Goal: Transaction & Acquisition: Purchase product/service

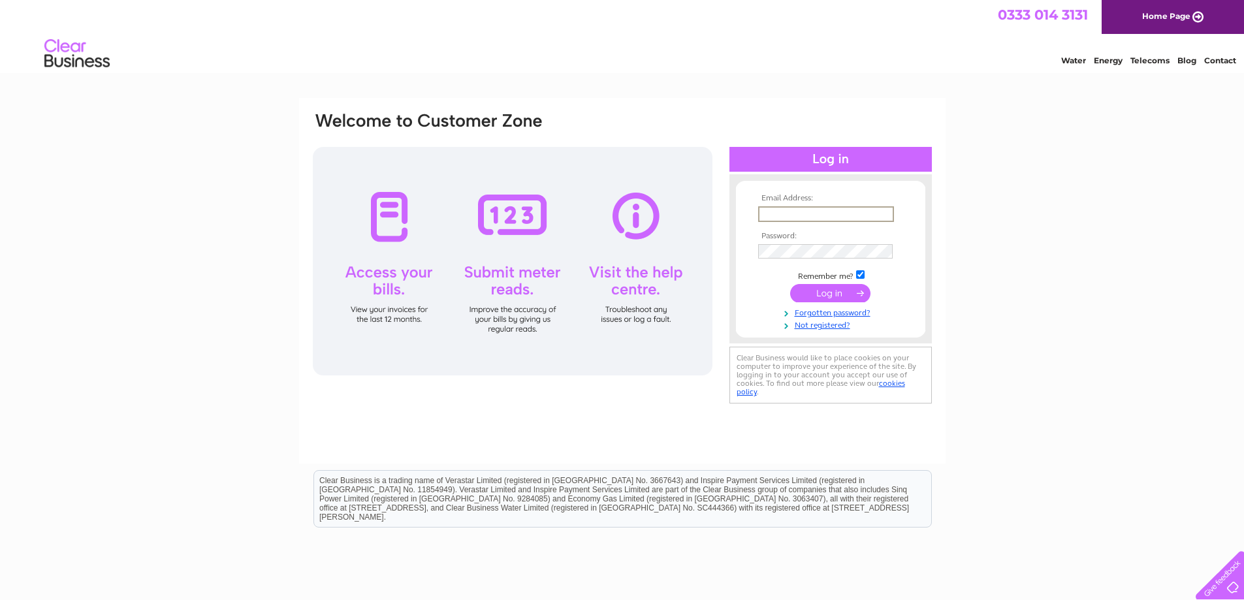
click at [820, 206] on input "text" at bounding box center [826, 214] width 136 height 16
type input "[EMAIL_ADDRESS][DOMAIN_NAME]"
click at [790, 284] on input "submit" at bounding box center [830, 293] width 80 height 18
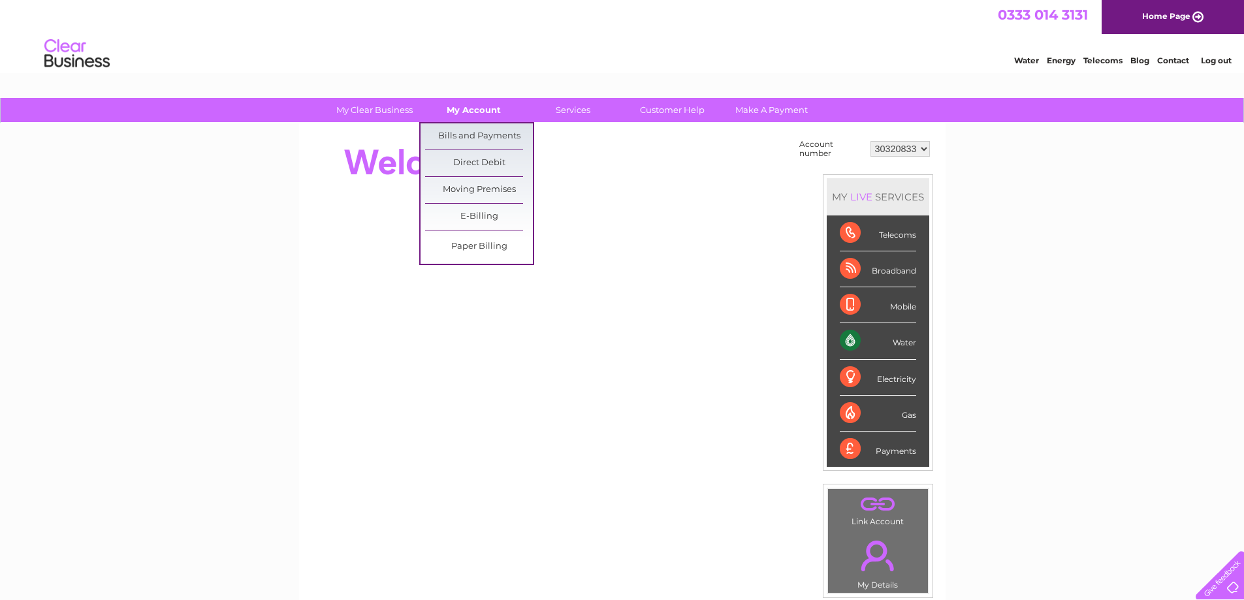
click at [478, 112] on link "My Account" at bounding box center [474, 110] width 108 height 24
click at [482, 134] on link "Bills and Payments" at bounding box center [479, 136] width 108 height 26
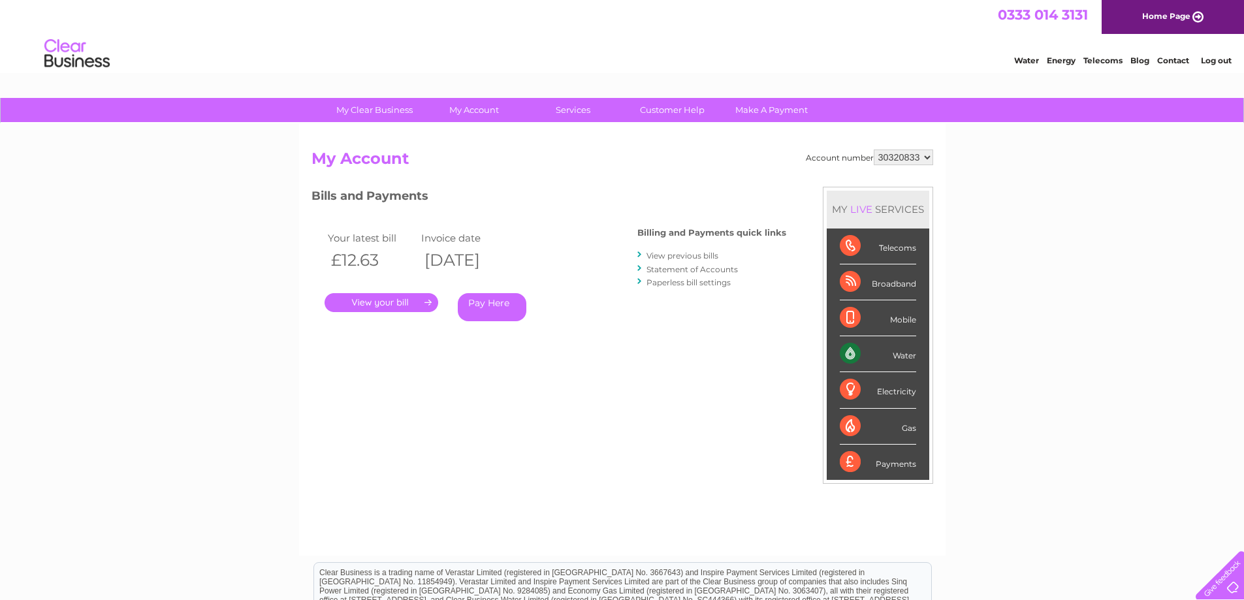
click at [487, 306] on link "Pay Here" at bounding box center [492, 307] width 69 height 28
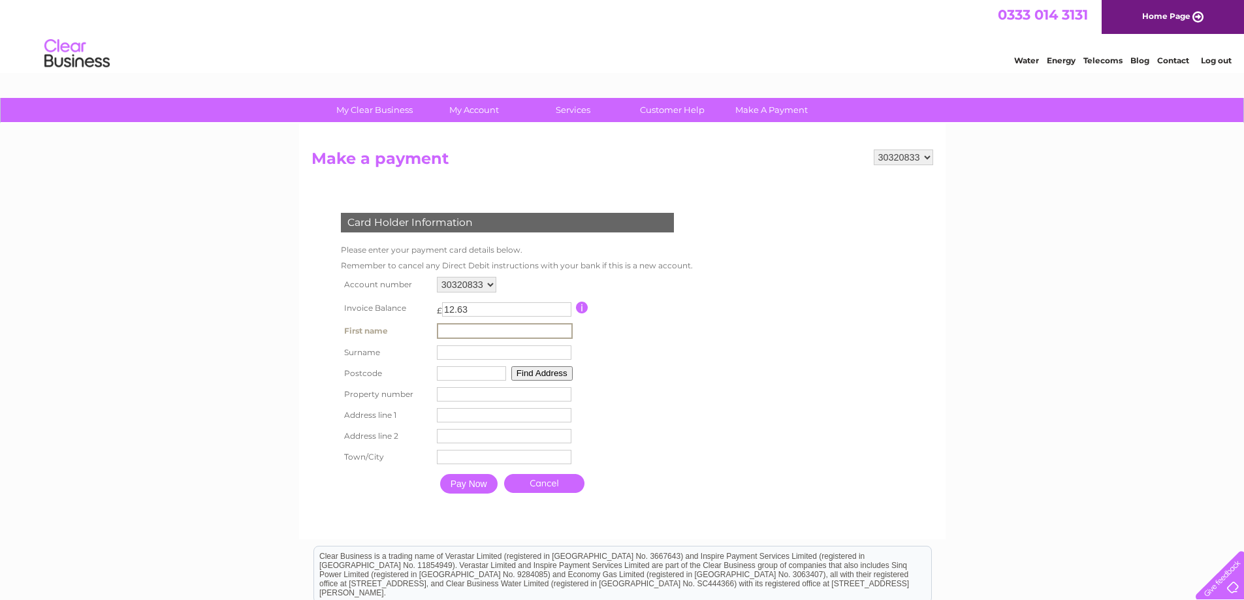
click at [476, 325] on input "text" at bounding box center [505, 331] width 136 height 16
type input "petrus"
type input "zoet"
type input "G76 7UH"
type input "123 Lomondside Avenue"
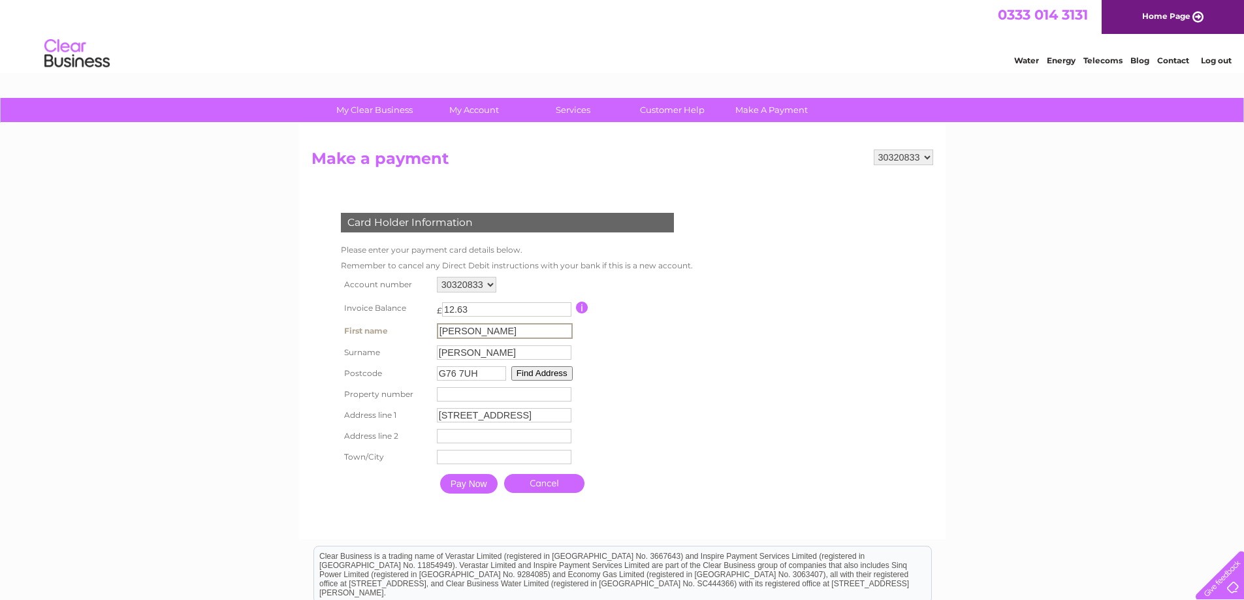
type input "Clarkston"
type input "GLASGOW"
click at [479, 487] on input "Pay Now" at bounding box center [468, 484] width 57 height 20
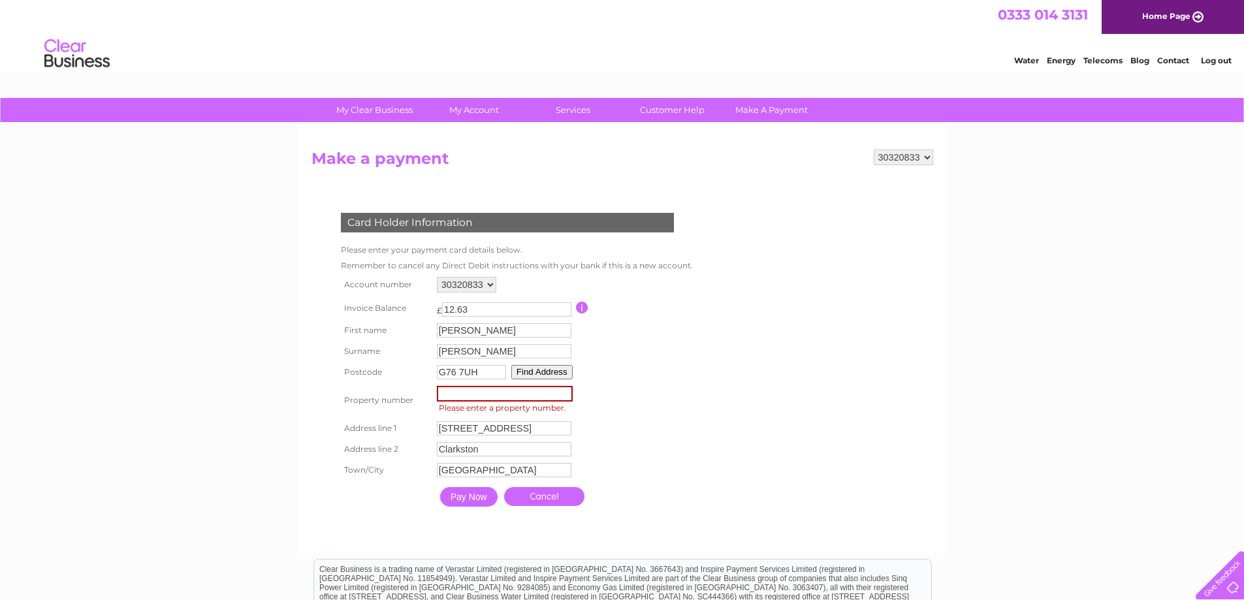
click at [484, 397] on input "number" at bounding box center [505, 394] width 136 height 16
type input "3"
type input "123"
click at [454, 434] on input "123 Lomondside Avenue" at bounding box center [505, 428] width 136 height 16
drag, startPoint x: 460, startPoint y: 428, endPoint x: 420, endPoint y: 428, distance: 39.8
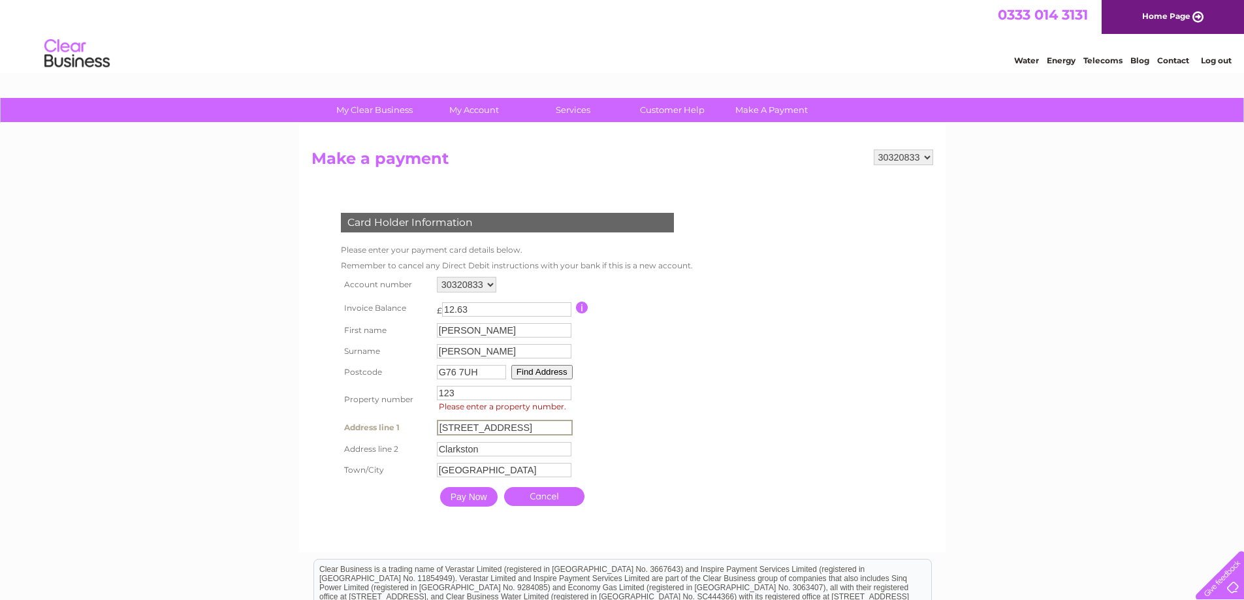
click at [420, 428] on tr "Address line 1 123 Lomondside Avenue Address Line One" at bounding box center [516, 428] width 356 height 22
type input "Lomondside Avenue"
click at [679, 400] on table "Account number 30320833 Invoice Balance £ 12.63 First name petrus Surname" at bounding box center [516, 394] width 356 height 240
click at [473, 500] on input "Pay Now" at bounding box center [467, 496] width 57 height 20
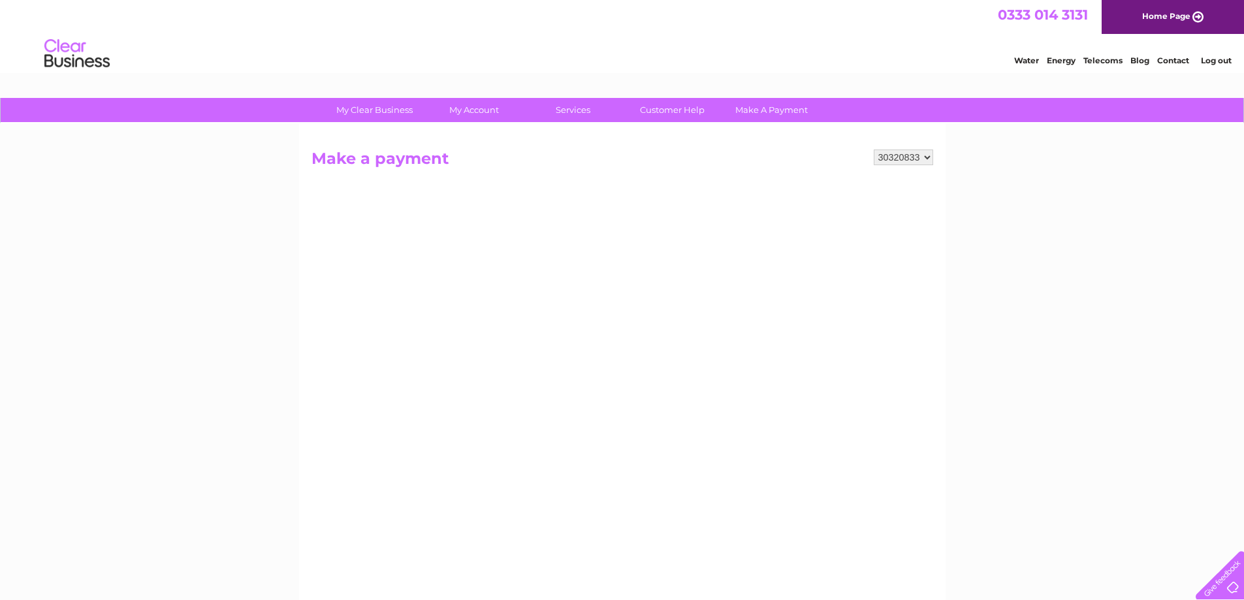
click at [926, 159] on select "30320833" at bounding box center [903, 158] width 59 height 16
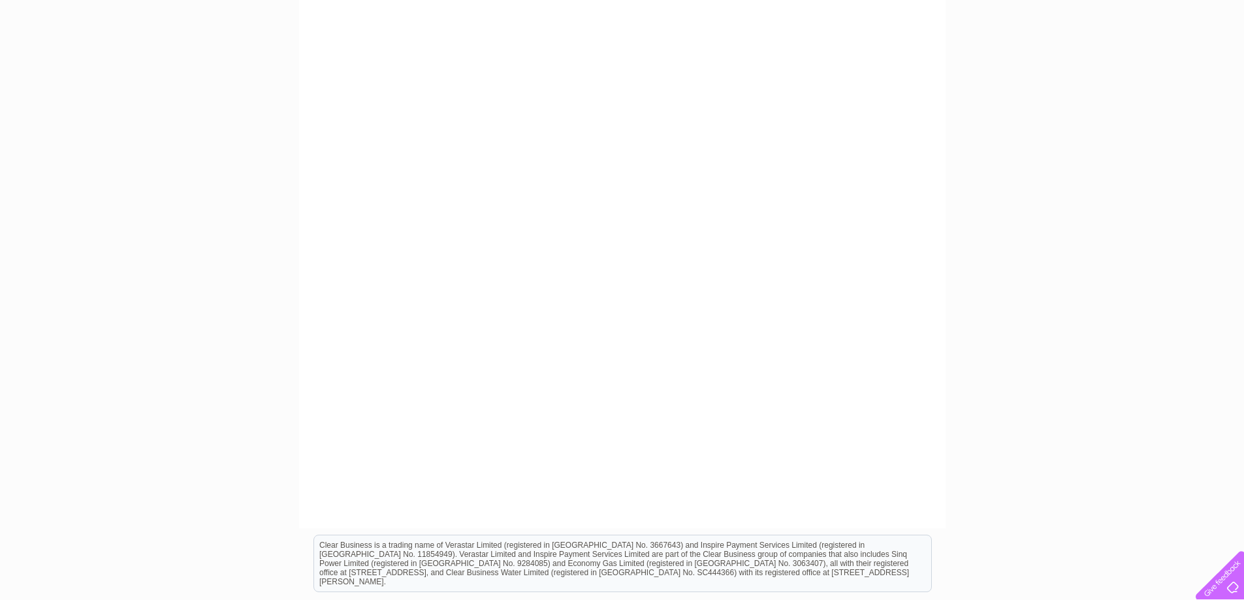
scroll to position [327, 0]
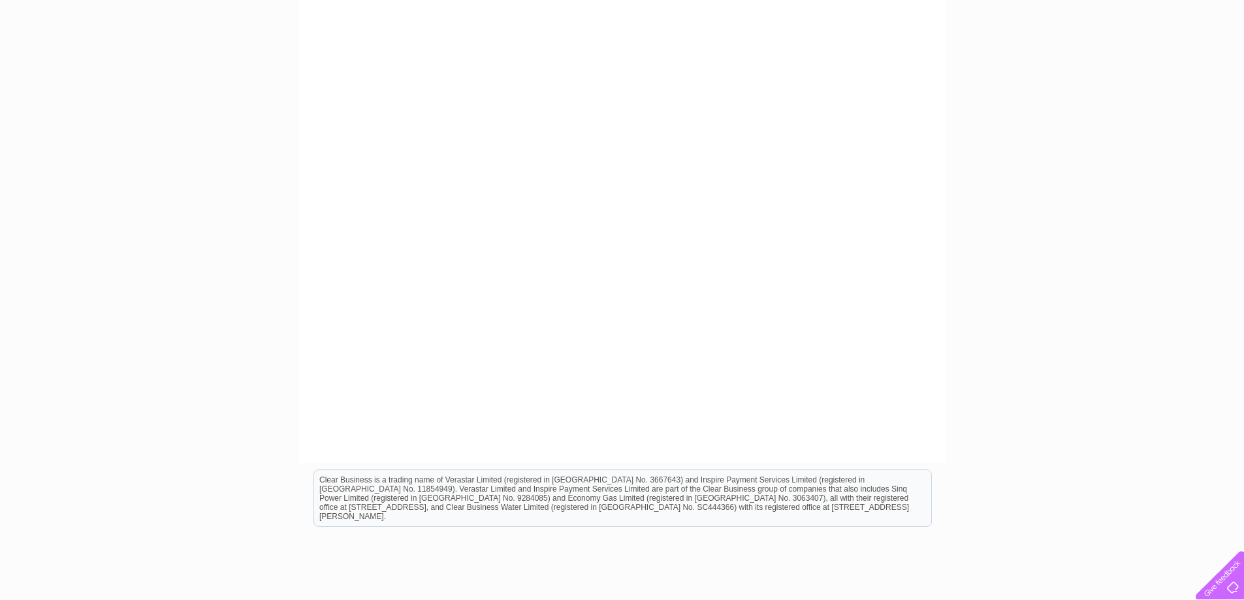
click at [1024, 463] on iframe at bounding box center [622, 574] width 1244 height 223
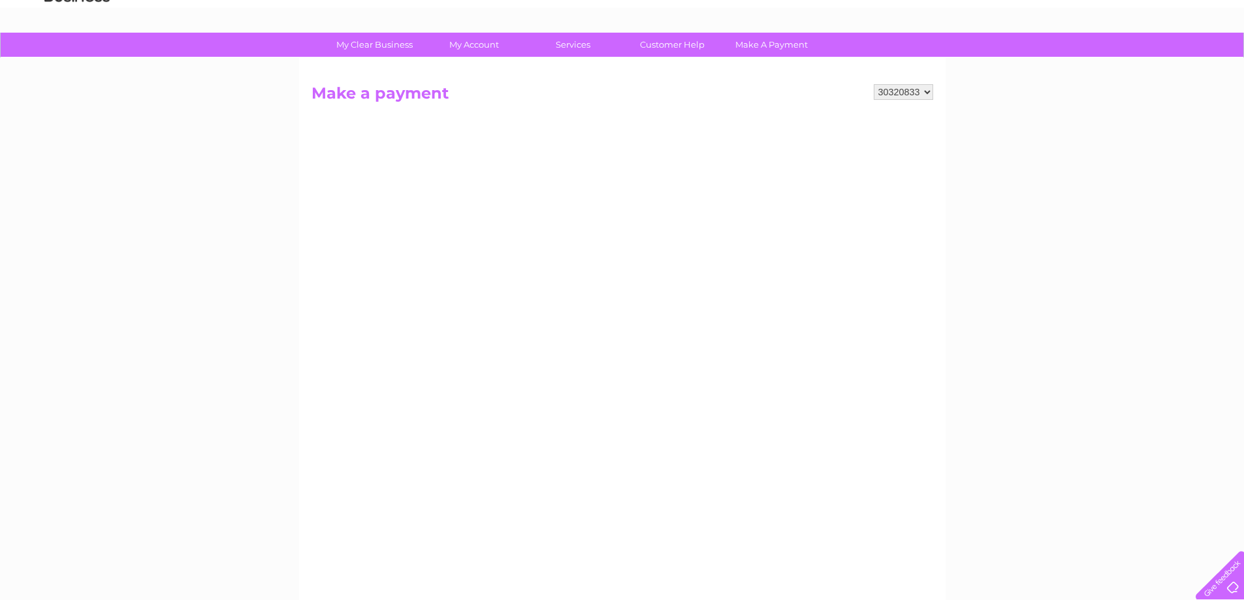
scroll to position [0, 0]
